Goal: Task Accomplishment & Management: Use online tool/utility

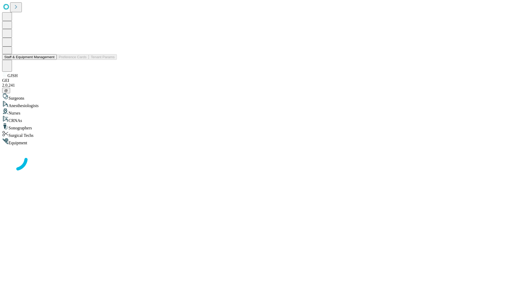
click at [51, 60] on button "Staff & Equipment Management" at bounding box center [29, 57] width 55 height 6
